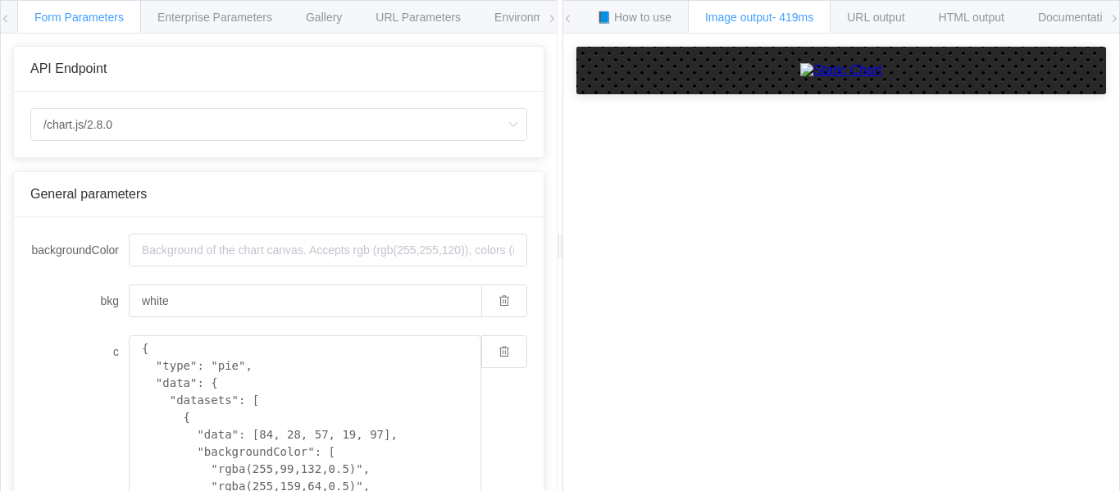
click at [368, 198] on div "General parameters" at bounding box center [278, 194] width 497 height 15
click at [904, 18] on span "URL output" at bounding box center [875, 17] width 57 height 13
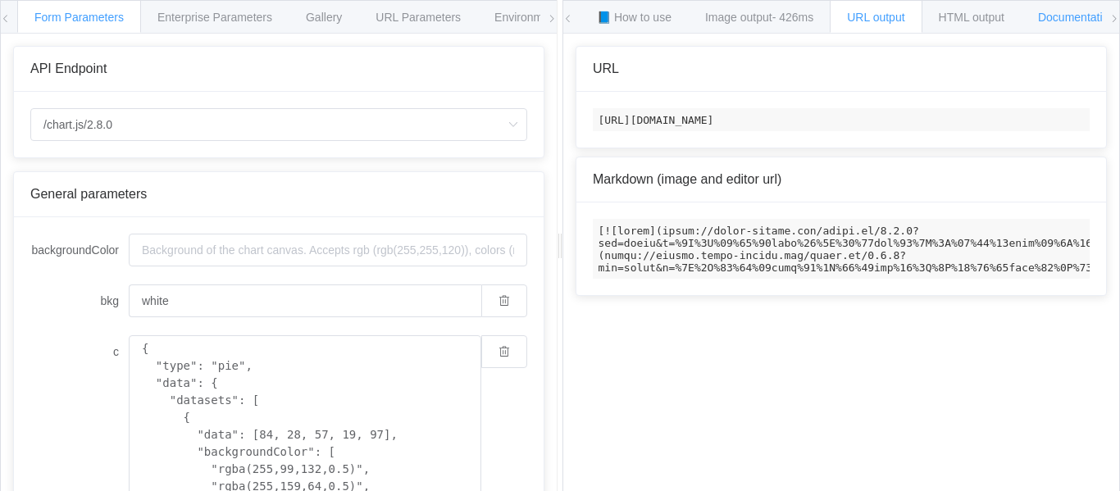
click at [1046, 20] on div "Documentation" at bounding box center [1077, 16] width 112 height 33
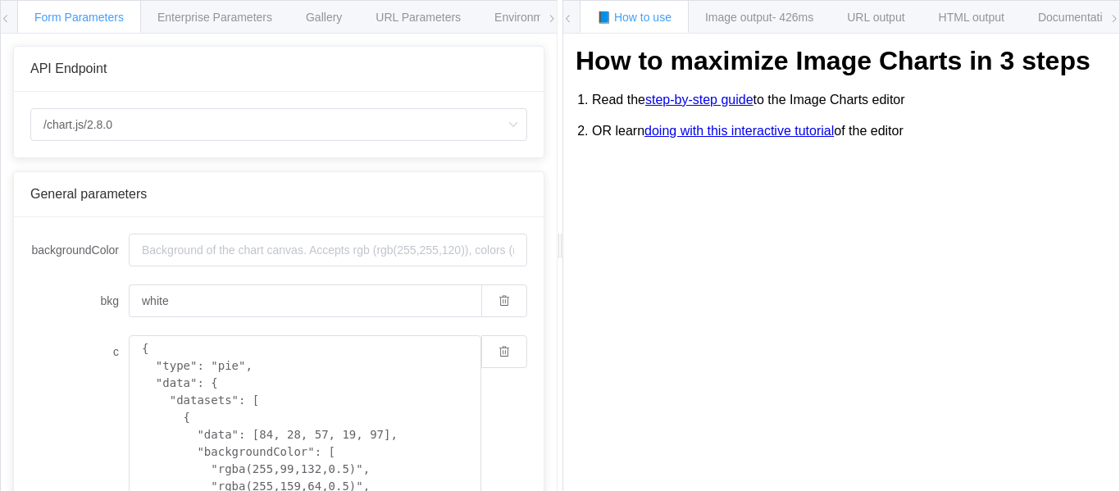
click at [88, 20] on span "Form Parameters" at bounding box center [78, 17] width 89 height 13
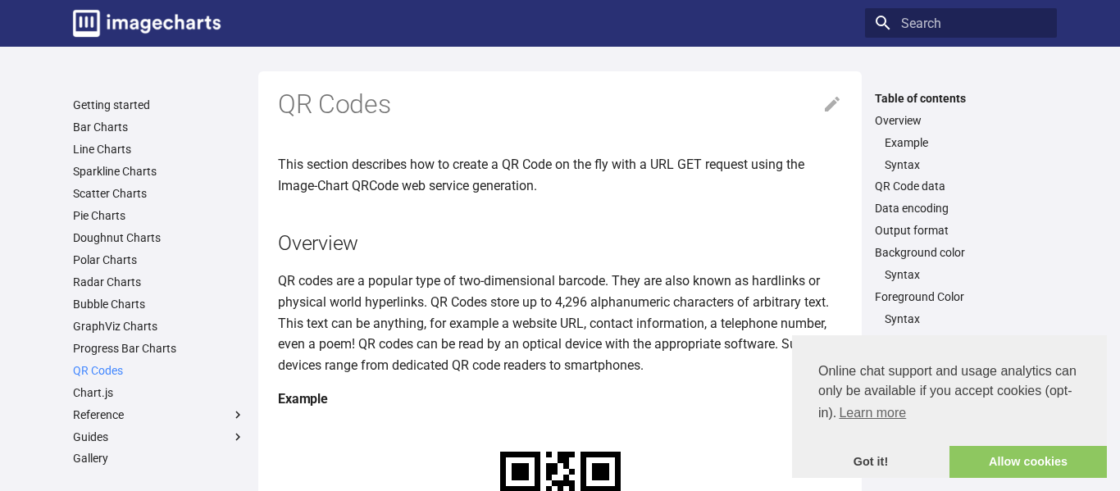
click at [112, 366] on link "QR Codes" at bounding box center [159, 370] width 172 height 15
click at [883, 471] on link "Got it!" at bounding box center [870, 462] width 157 height 33
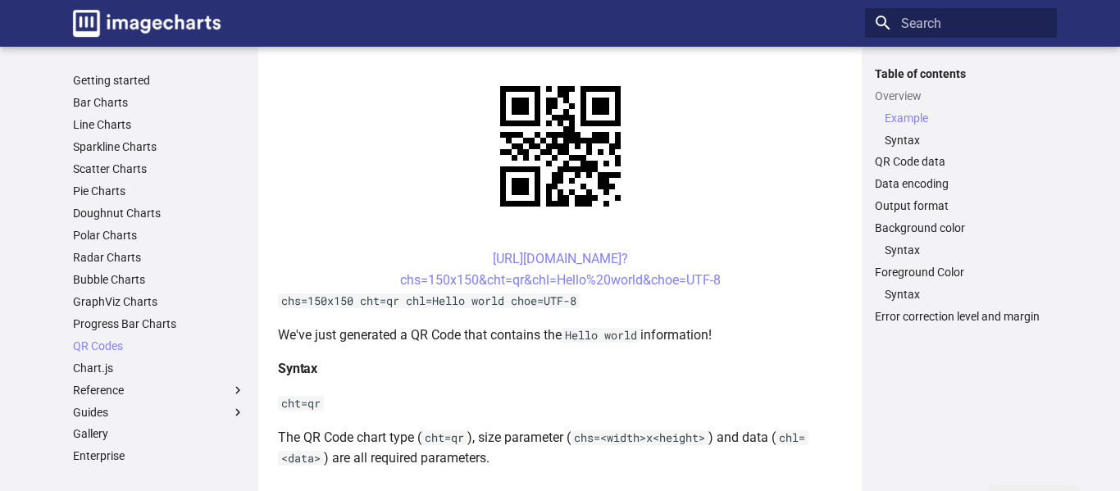
scroll to position [395, 0]
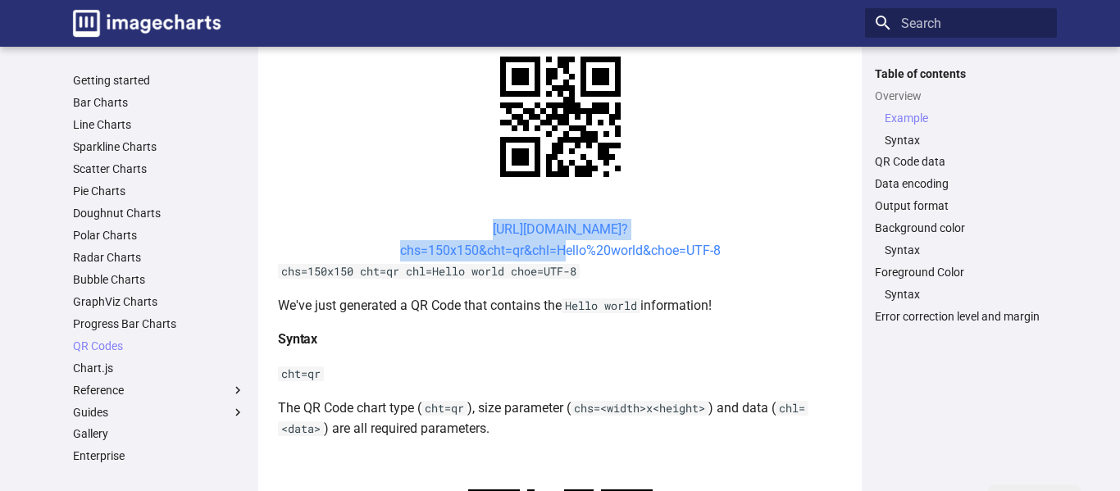
drag, startPoint x: 462, startPoint y: 226, endPoint x: 557, endPoint y: 256, distance: 99.6
click at [557, 256] on center "https://image-charts.com/chart? chs=150x150&cht=qr&chl=Hello%20world&choe=UTF-8" at bounding box center [560, 240] width 564 height 42
copy link "https://image-charts.com/chart? chs=150x150&cht=qr&chl="
